Goal: Task Accomplishment & Management: Manage account settings

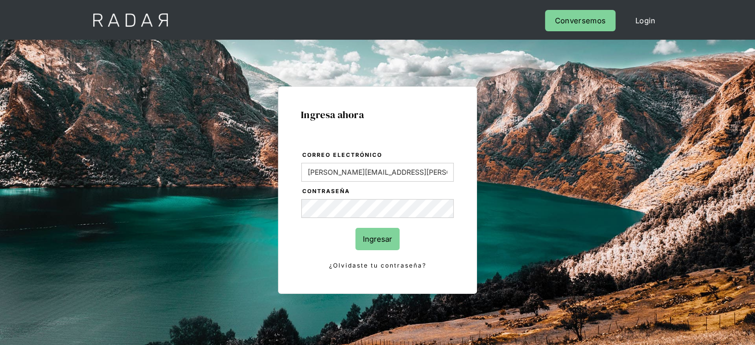
type input "Evans@prontopaga.com"
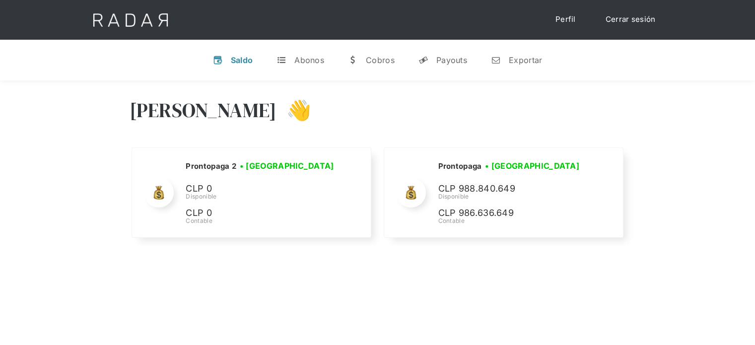
click at [624, 24] on link "Cerrar sesión" at bounding box center [631, 19] width 70 height 19
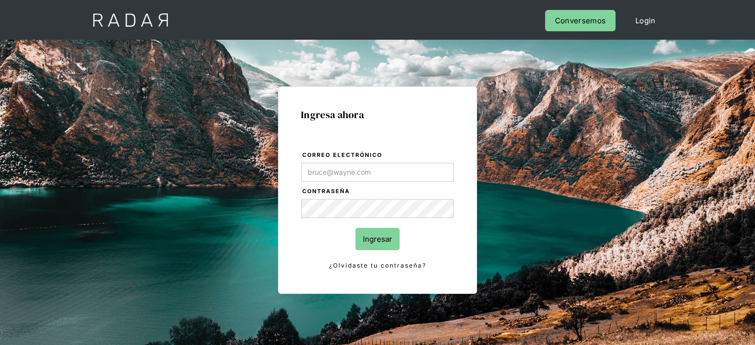
type input "Evans@prontopaga.com"
click at [534, 192] on div "Ingresa ahora Correo electrónico Evans@prontopaga.com Contraseña Ingresar ¿Olvi…" at bounding box center [377, 223] width 467 height 309
click at [380, 242] on input "Ingresar" at bounding box center [377, 239] width 44 height 22
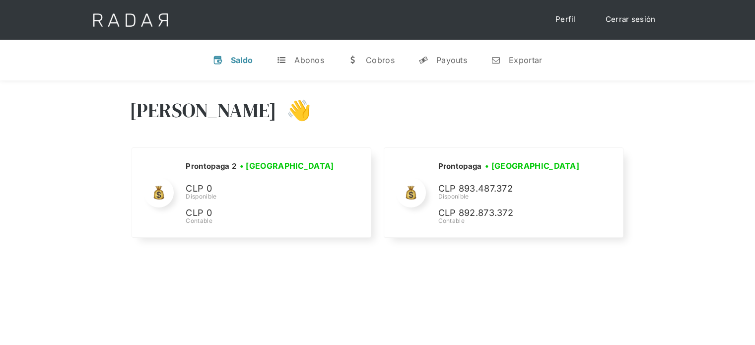
click at [633, 15] on link "Cerrar sesión" at bounding box center [631, 19] width 70 height 19
